Goal: Task Accomplishment & Management: Complete application form

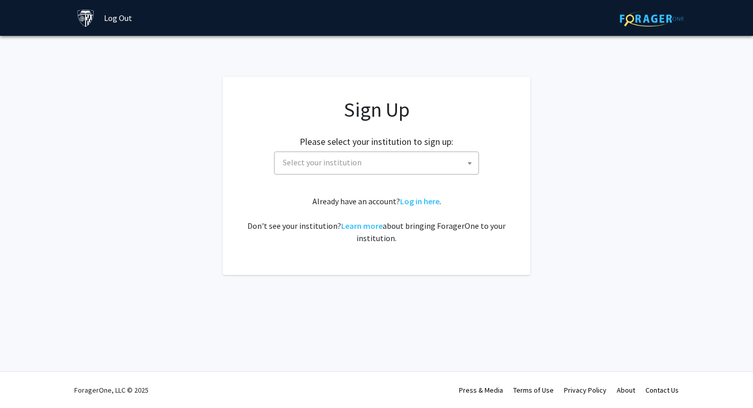
click at [325, 166] on span "Select your institution" at bounding box center [322, 162] width 79 height 10
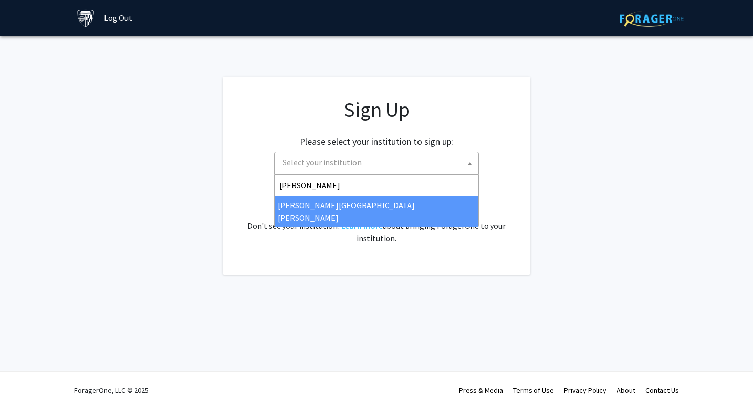
type input "john"
select select "1"
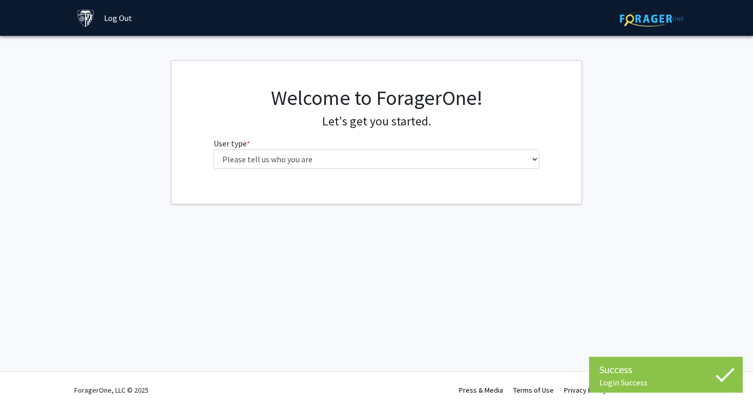
click at [429, 145] on fg-select "User type * required Please tell us who you are Undergraduate Student Master's …" at bounding box center [377, 153] width 326 height 32
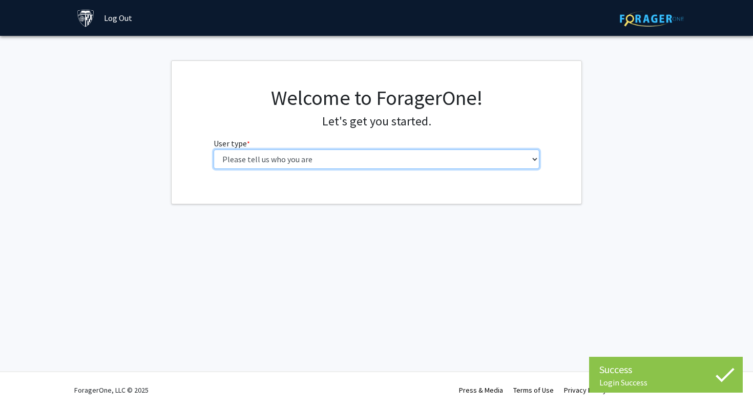
click at [428, 160] on select "Please tell us who you are Undergraduate Student Master's Student Doctoral Cand…" at bounding box center [377, 159] width 326 height 19
select select "1: undergrad"
click at [214, 150] on select "Please tell us who you are Undergraduate Student Master's Student Doctoral Cand…" at bounding box center [377, 159] width 326 height 19
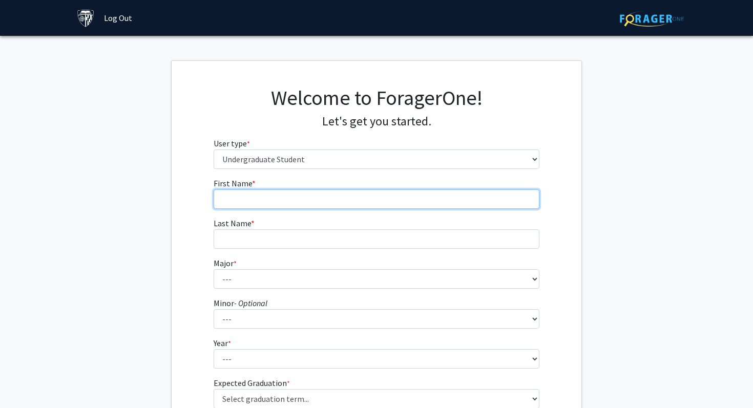
click at [373, 200] on input "First Name * required" at bounding box center [377, 199] width 326 height 19
type input "[PERSON_NAME]"
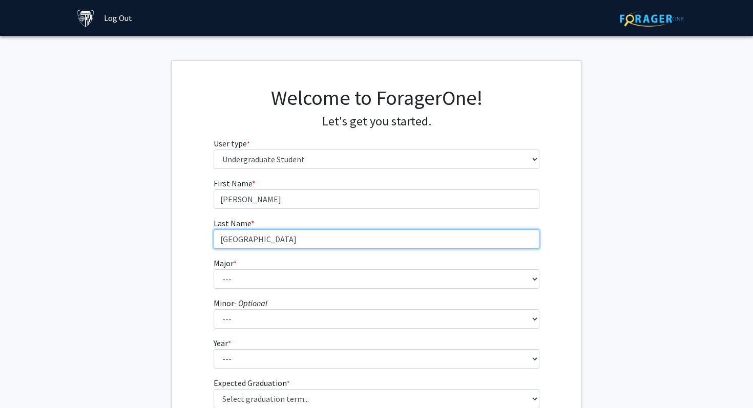
type input "[GEOGRAPHIC_DATA]"
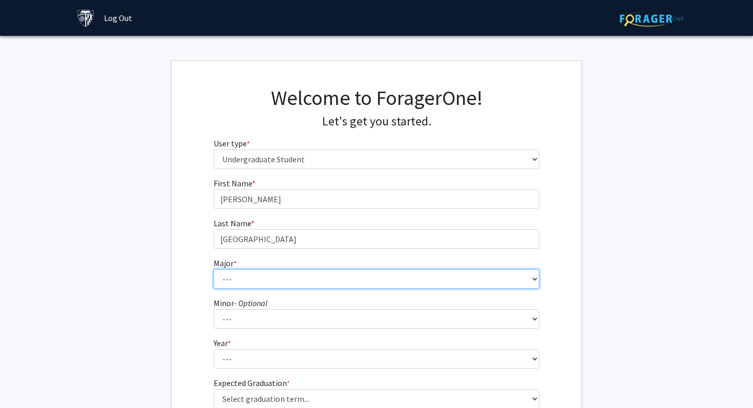
click at [338, 283] on select "--- Africana Studies Anthropology Applied Mathematics & Statistics Archaeology …" at bounding box center [377, 279] width 326 height 19
click at [214, 270] on select "--- Africana Studies Anthropology Applied Mathematics & Statistics Archaeology …" at bounding box center [377, 279] width 326 height 19
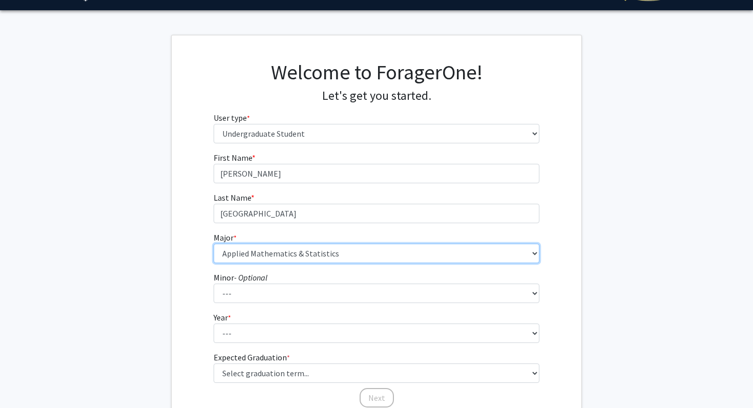
scroll to position [38, 0]
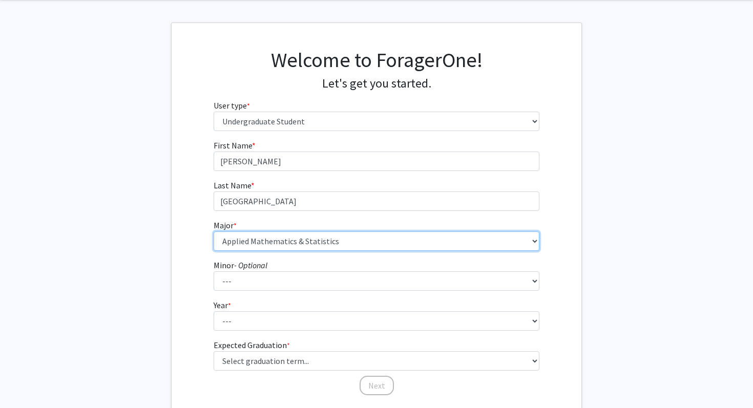
click at [373, 233] on select "--- Africana Studies Anthropology Applied Mathematics & Statistics Archaeology …" at bounding box center [377, 241] width 326 height 19
select select "45: 58"
click at [214, 232] on select "--- Africana Studies Anthropology Applied Mathematics & Statistics Archaeology …" at bounding box center [377, 241] width 326 height 19
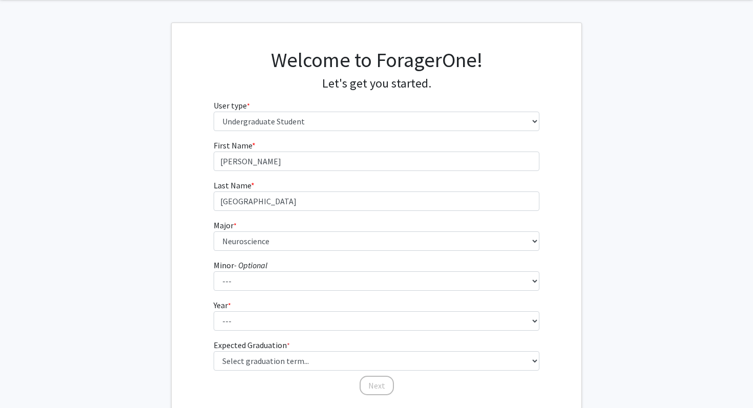
click at [310, 259] on fg-select "Minor - Optional --- Accounting and Financial Management Africana Studies Anthr…" at bounding box center [377, 275] width 326 height 32
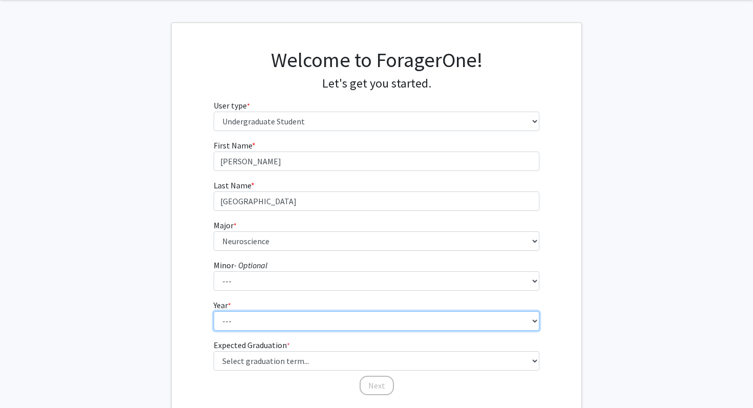
click at [292, 324] on select "--- First-year Sophomore Junior Senior Postbaccalaureate Certificate" at bounding box center [377, 321] width 326 height 19
select select "2: sophomore"
click at [214, 312] on select "--- First-year Sophomore Junior Senior Postbaccalaureate Certificate" at bounding box center [377, 321] width 326 height 19
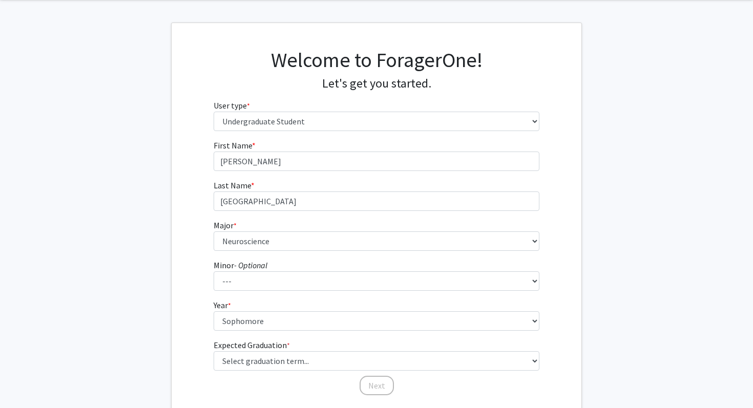
click at [281, 371] on form "First Name * required [PERSON_NAME] Last Name * required [PERSON_NAME] Major * …" at bounding box center [377, 262] width 326 height 247
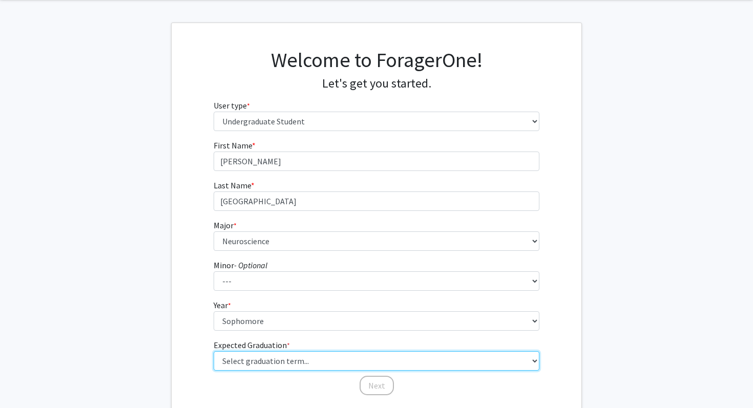
click at [281, 365] on select "Select graduation term... Spring 2025 Summer 2025 Fall 2025 Winter 2025 Spring …" at bounding box center [377, 361] width 326 height 19
select select "13: spring_2028"
click at [214, 352] on select "Select graduation term... Spring 2025 Summer 2025 Fall 2025 Winter 2025 Spring …" at bounding box center [377, 361] width 326 height 19
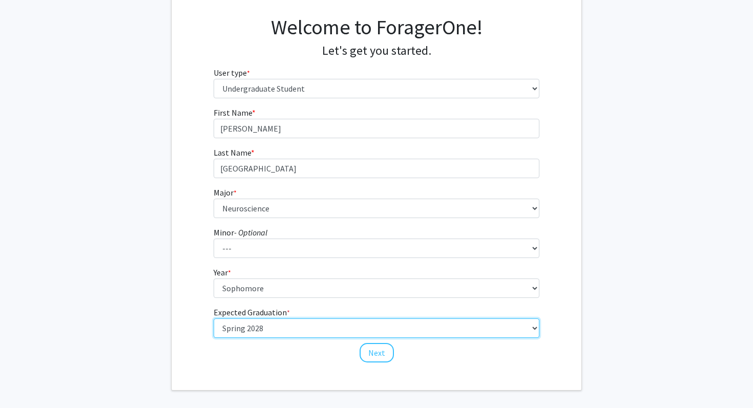
scroll to position [113, 0]
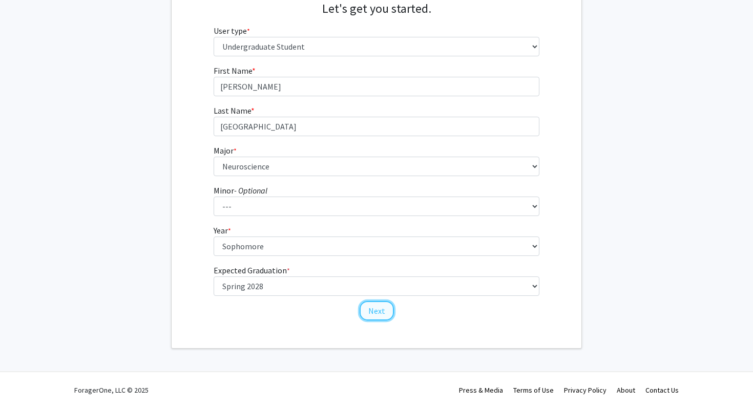
click at [372, 312] on button "Next" at bounding box center [377, 310] width 34 height 19
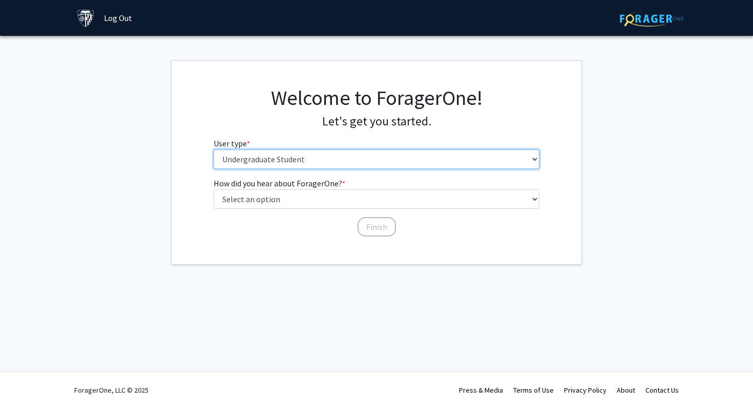
click at [346, 159] on select "Please tell us who you are Undergraduate Student Master's Student Doctoral Cand…" at bounding box center [377, 159] width 326 height 19
click at [214, 150] on select "Please tell us who you are Undergraduate Student Master's Student Doctoral Cand…" at bounding box center [377, 159] width 326 height 19
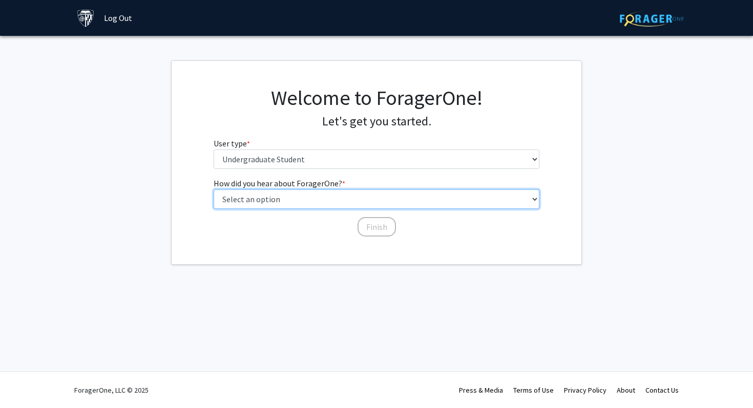
click at [333, 203] on select "Select an option Peer/student recommendation Faculty/staff recommendation Unive…" at bounding box center [377, 199] width 326 height 19
select select "3: university_website"
click at [214, 190] on select "Select an option Peer/student recommendation Faculty/staff recommendation Unive…" at bounding box center [377, 199] width 326 height 19
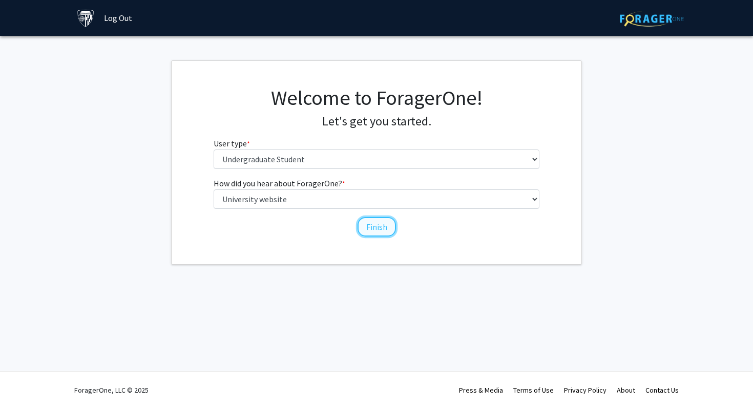
click at [375, 231] on button "Finish" at bounding box center [377, 226] width 38 height 19
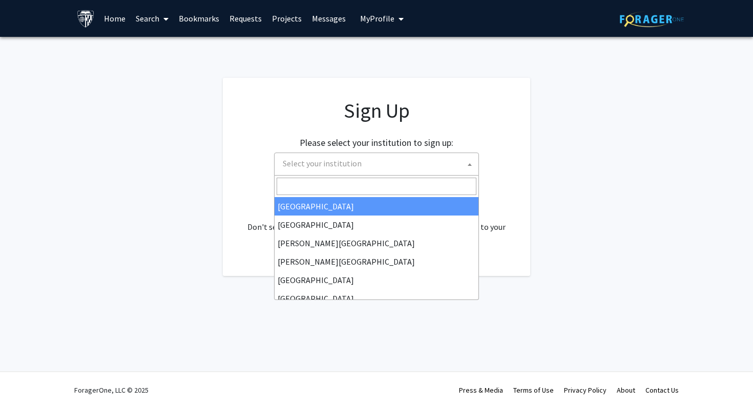
click at [345, 160] on span "Select your institution" at bounding box center [322, 163] width 79 height 10
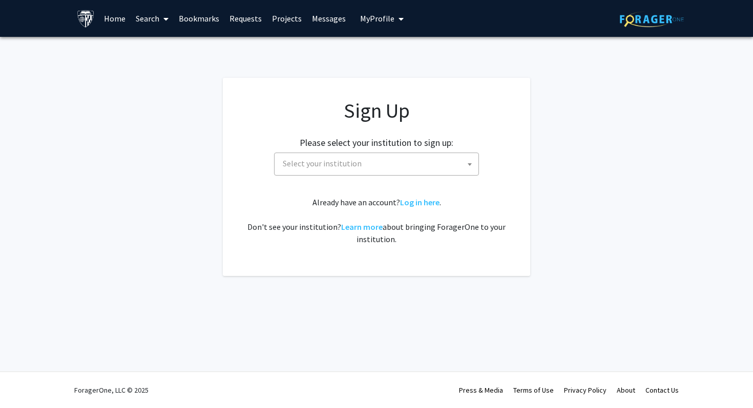
click at [345, 160] on span "Select your institution" at bounding box center [322, 163] width 79 height 10
click at [439, 203] on div "Already have an account? Log in here . Don't see your institution? Learn more a…" at bounding box center [376, 220] width 266 height 49
click at [432, 203] on link "Log in here" at bounding box center [419, 202] width 39 height 10
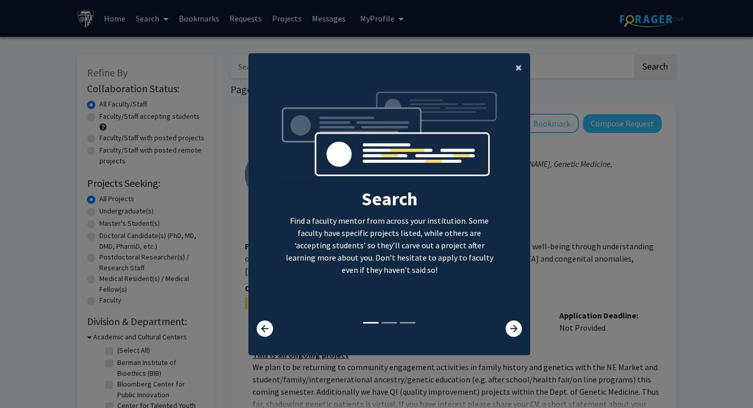
click at [518, 60] on span "×" at bounding box center [519, 67] width 7 height 16
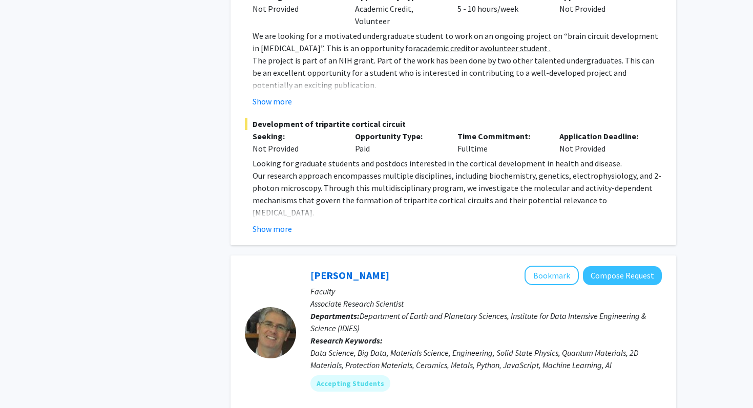
scroll to position [1057, 0]
